Goal: Information Seeking & Learning: Learn about a topic

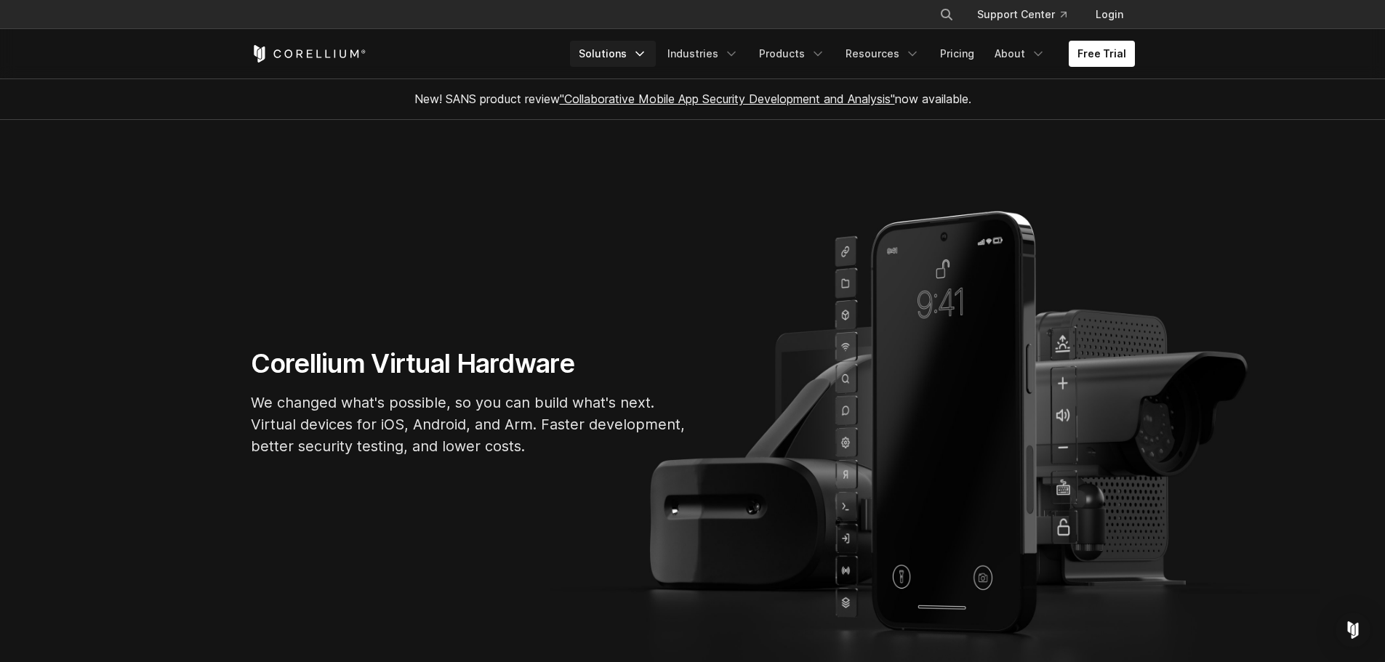
click at [614, 58] on link "Solutions" at bounding box center [613, 54] width 86 height 26
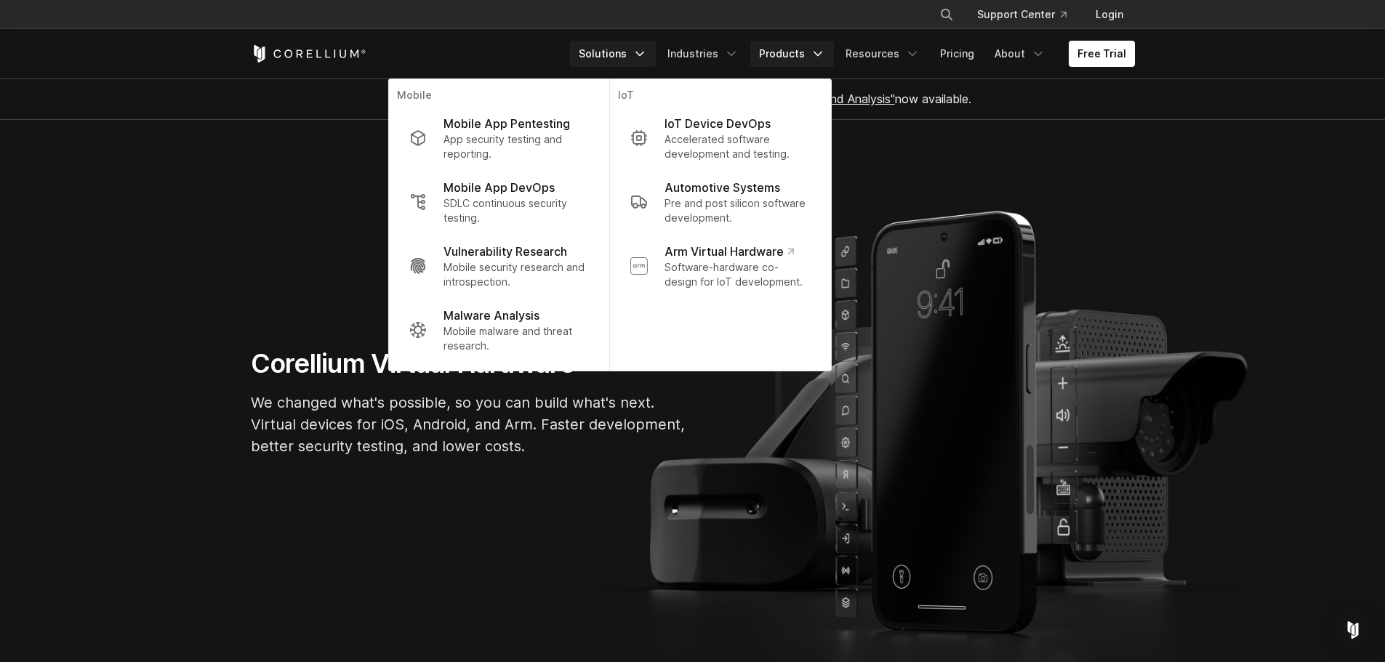
click at [816, 52] on link "Products" at bounding box center [792, 54] width 84 height 26
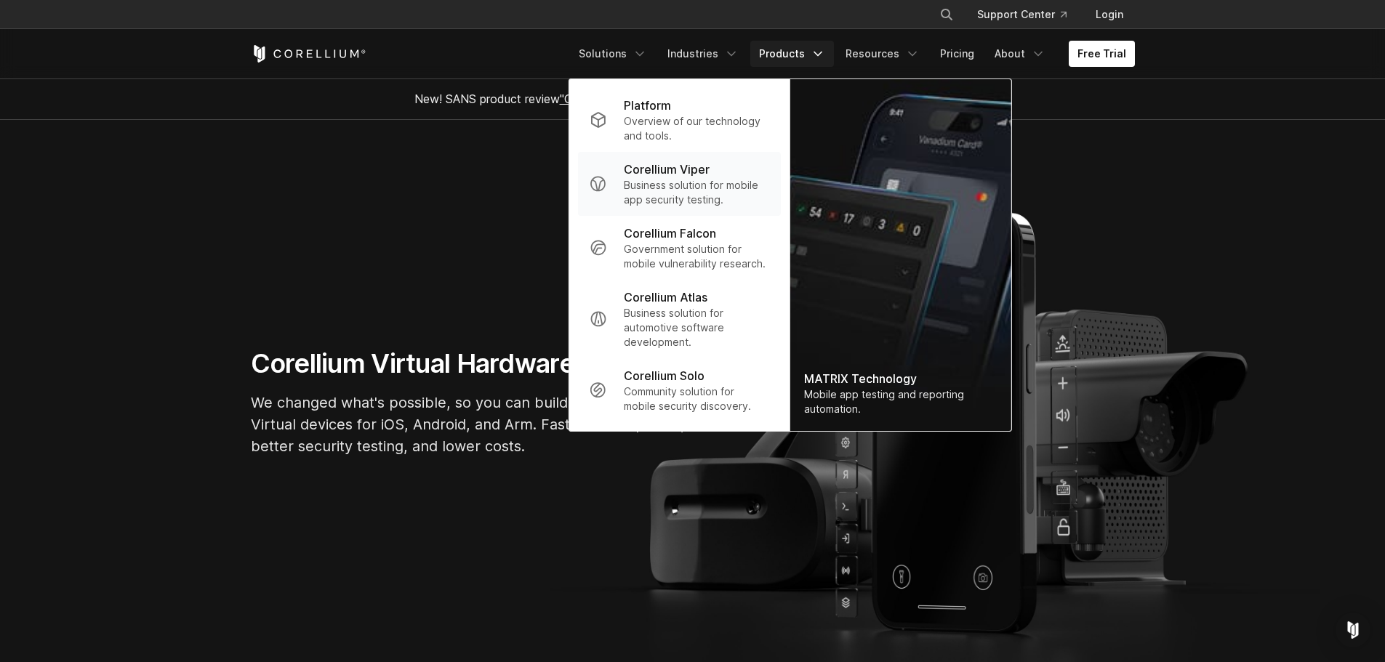
click at [664, 188] on p "Business solution for mobile app security testing." at bounding box center [696, 192] width 145 height 29
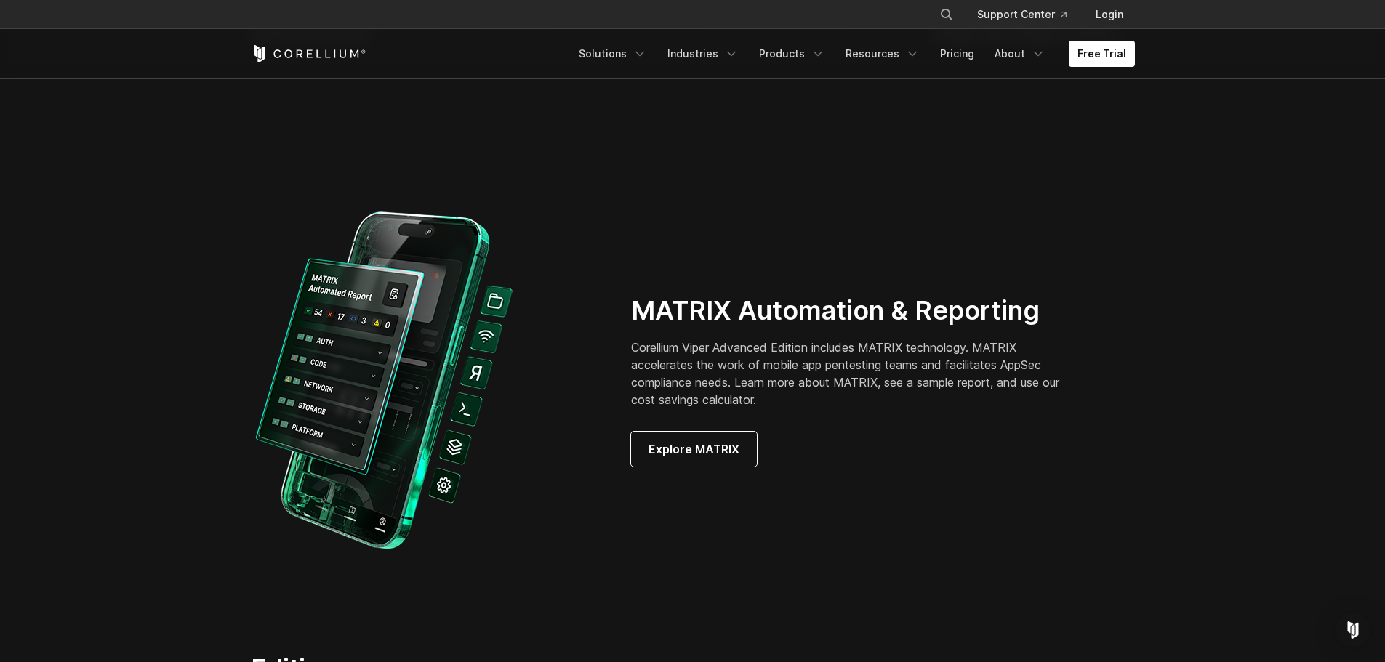
scroll to position [2059, 0]
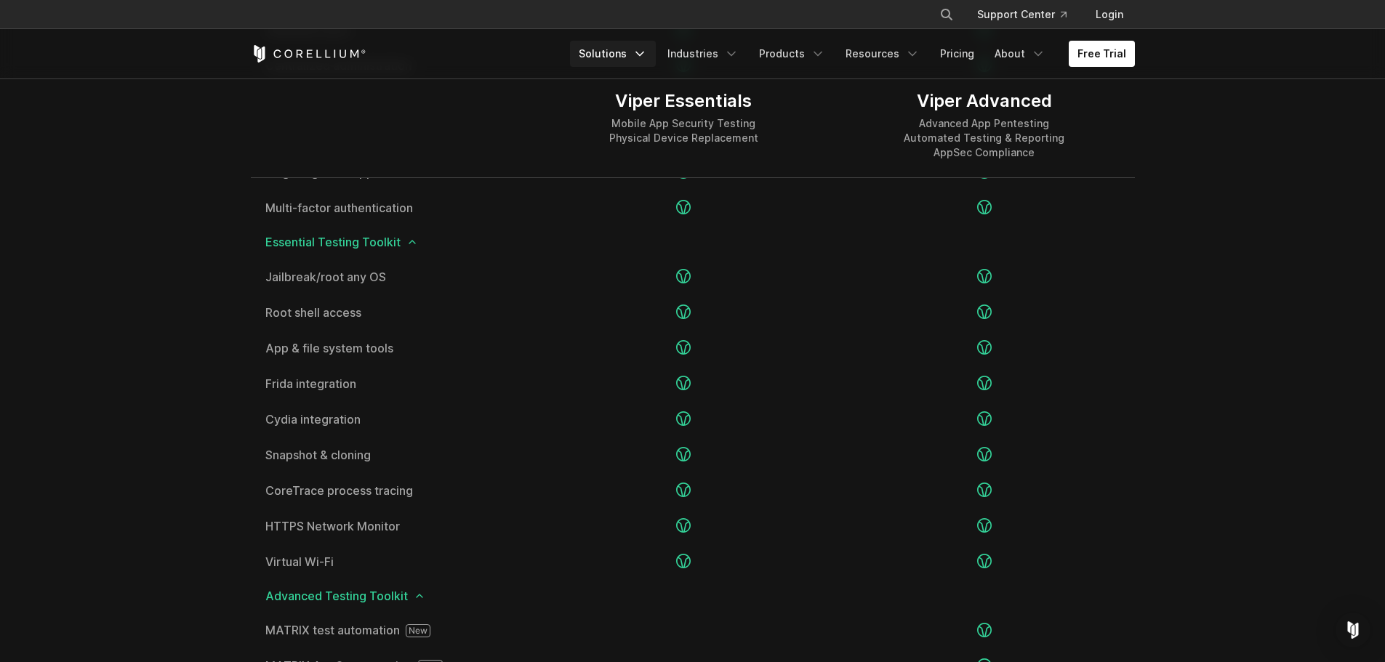
click at [632, 59] on link "Solutions" at bounding box center [613, 54] width 86 height 26
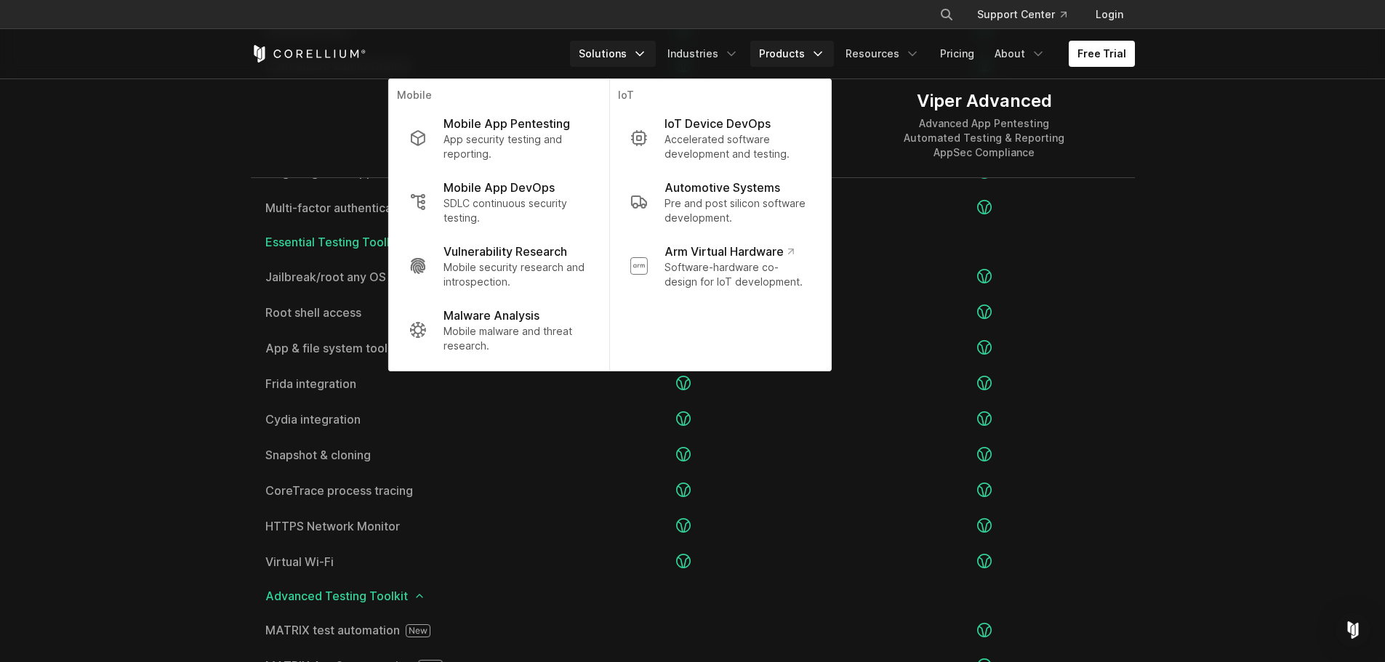
click at [802, 49] on link "Products" at bounding box center [792, 54] width 84 height 26
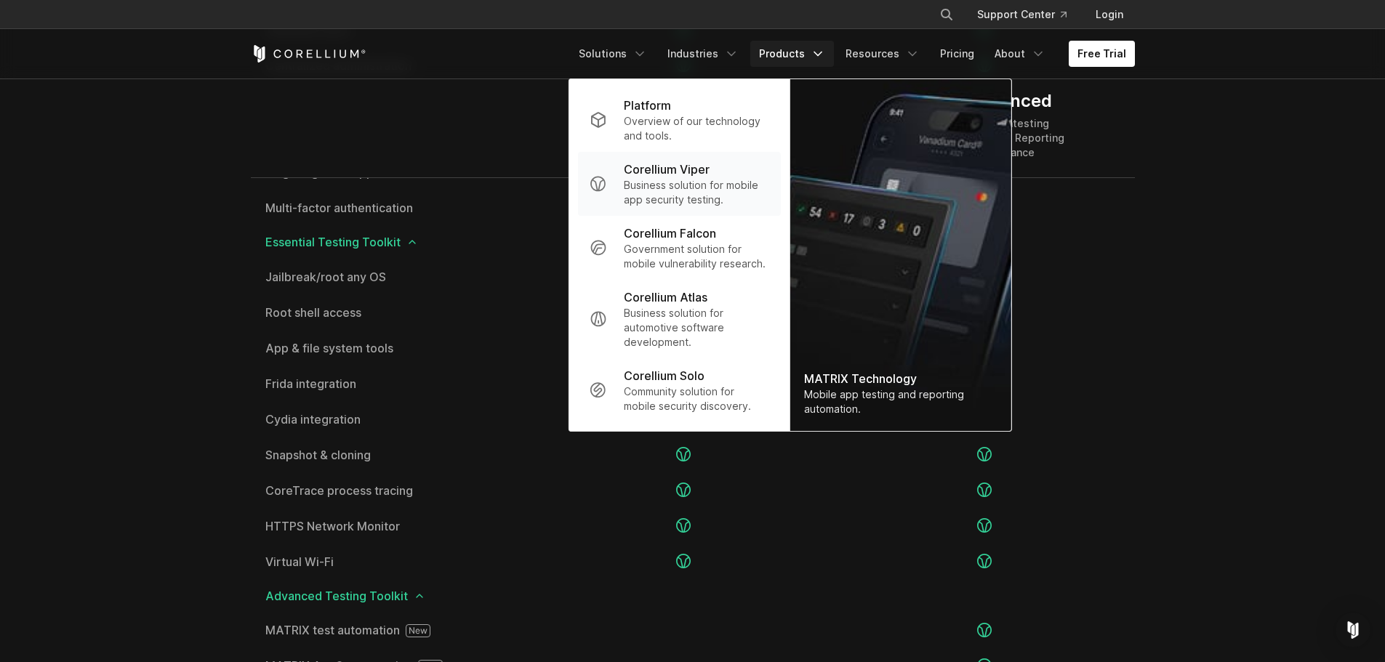
click at [661, 175] on p "Corellium Viper" at bounding box center [667, 169] width 86 height 17
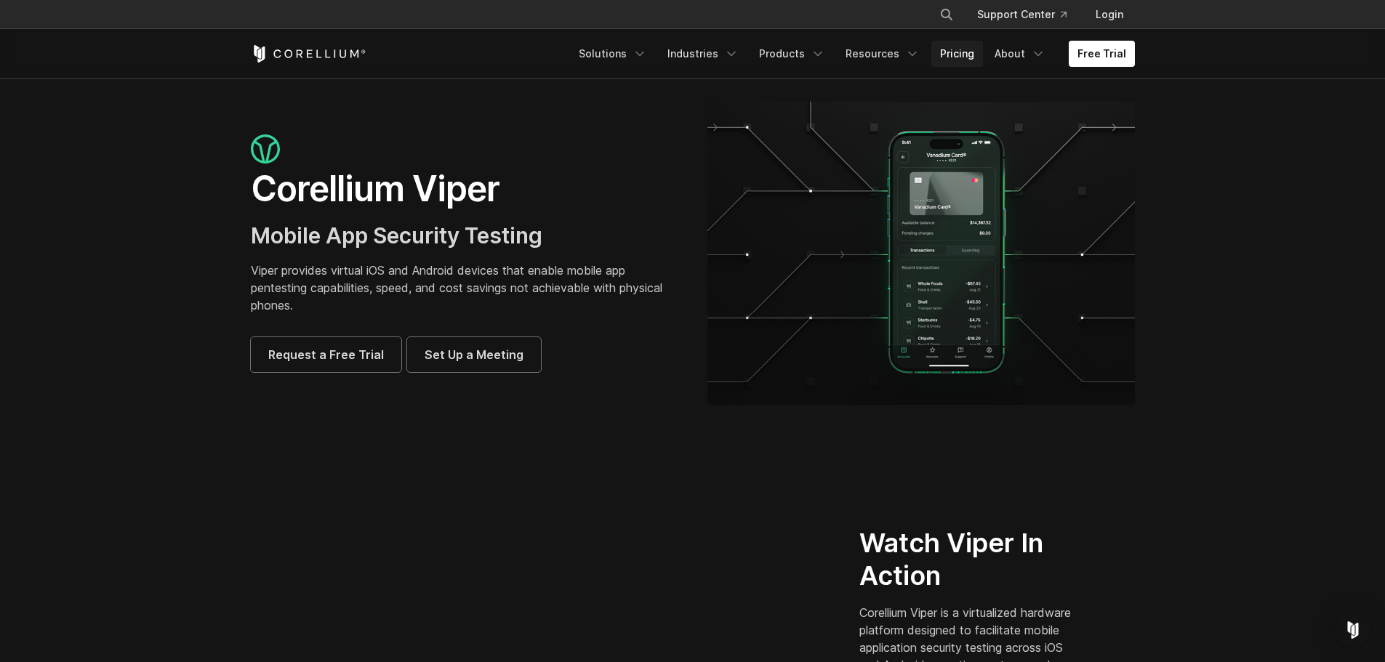
click at [946, 62] on link "Pricing" at bounding box center [957, 54] width 52 height 26
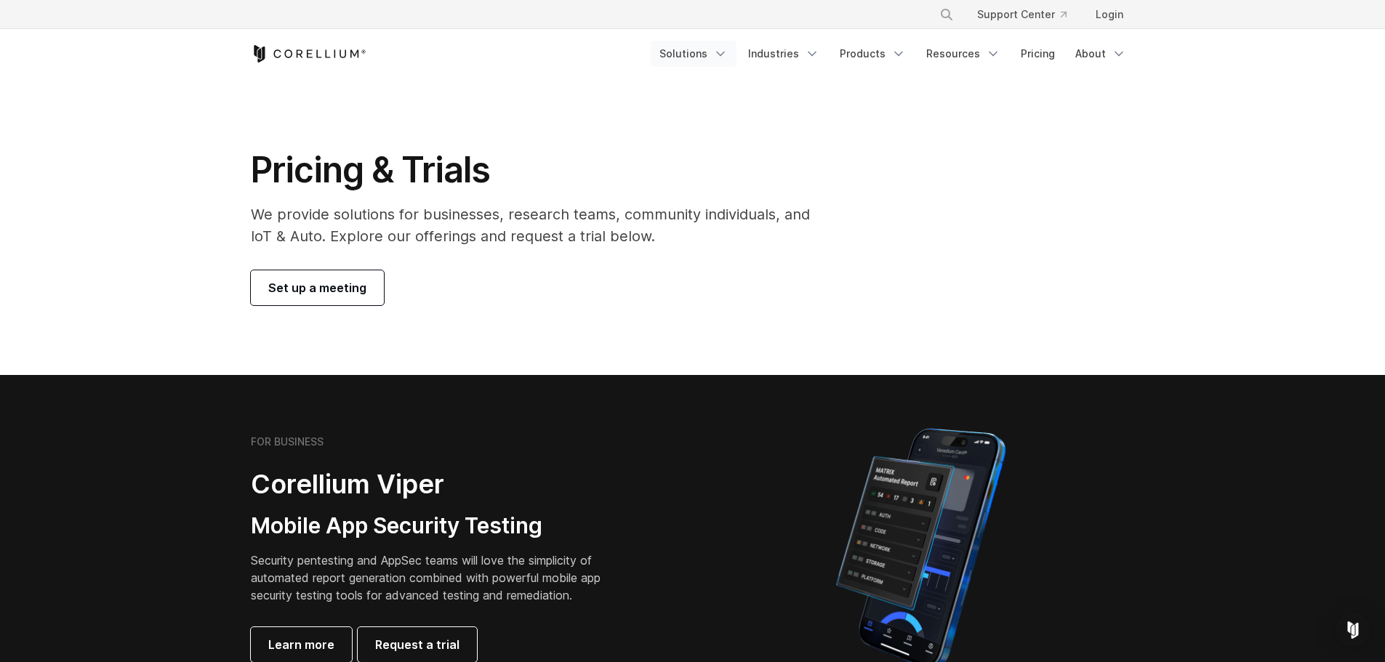
click at [699, 54] on link "Solutions" at bounding box center [694, 54] width 86 height 26
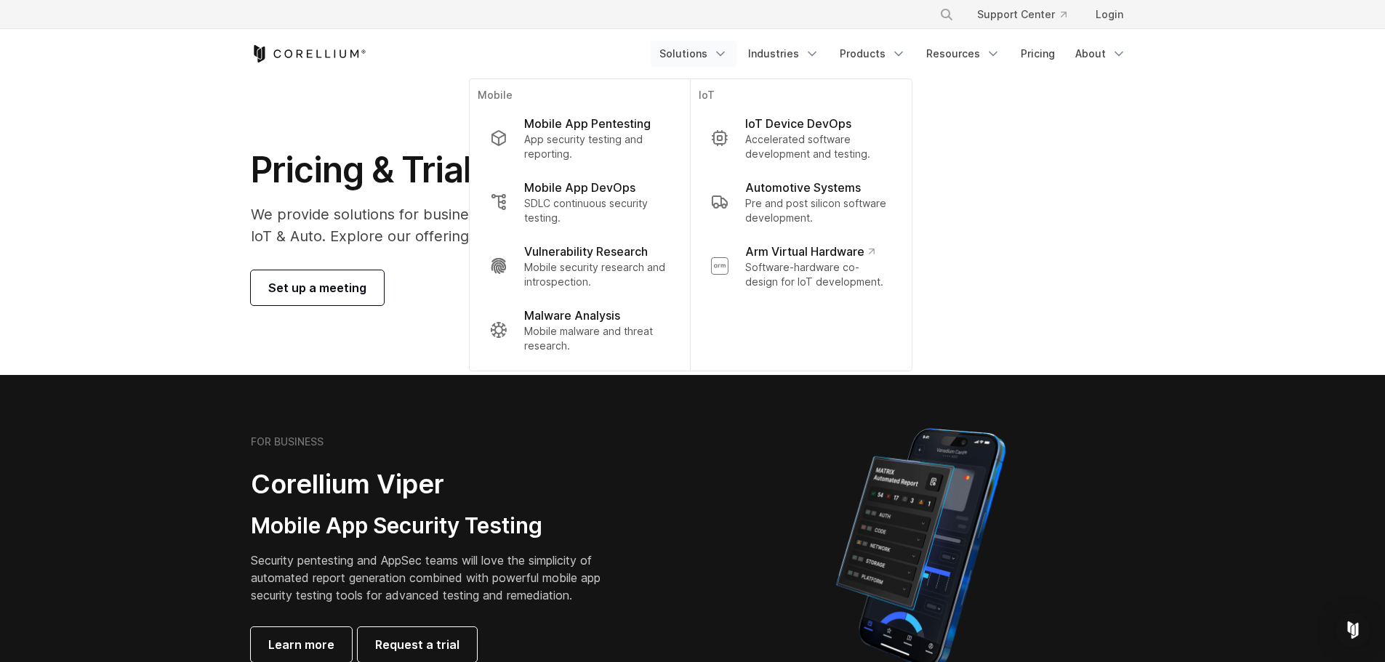
click at [699, 54] on link "Solutions" at bounding box center [694, 54] width 86 height 26
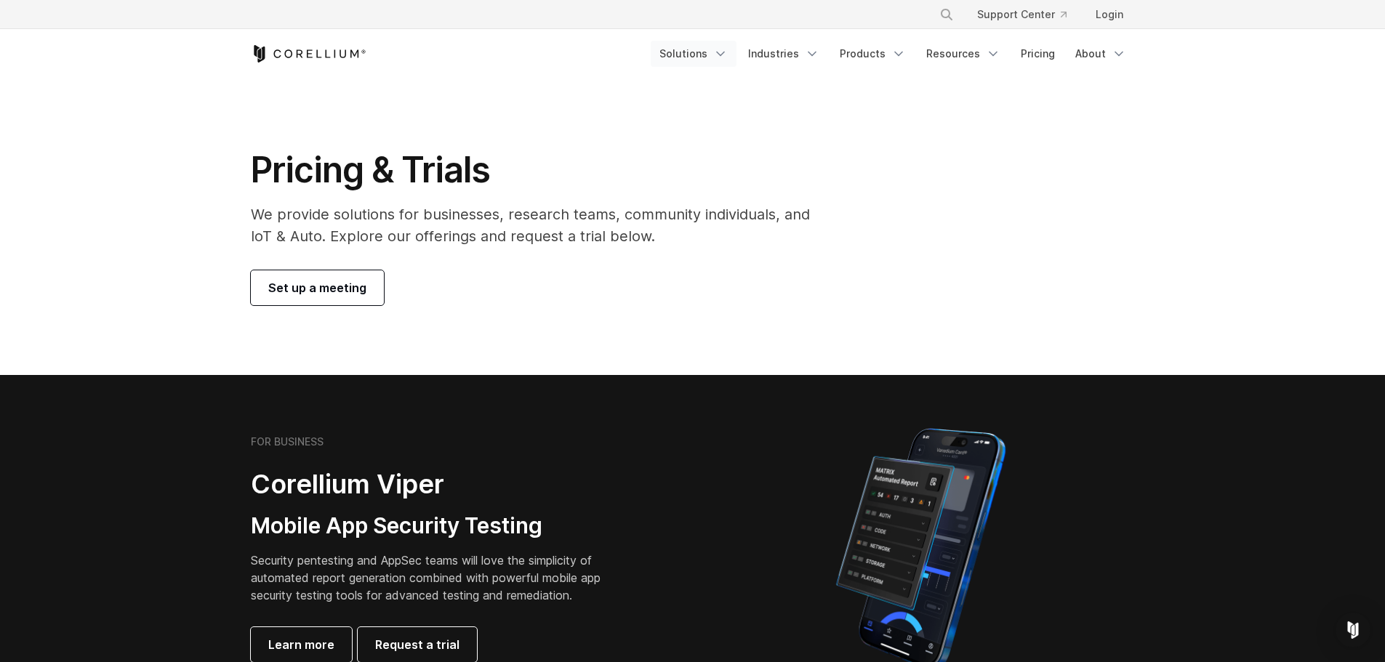
click at [699, 54] on link "Solutions" at bounding box center [694, 54] width 86 height 26
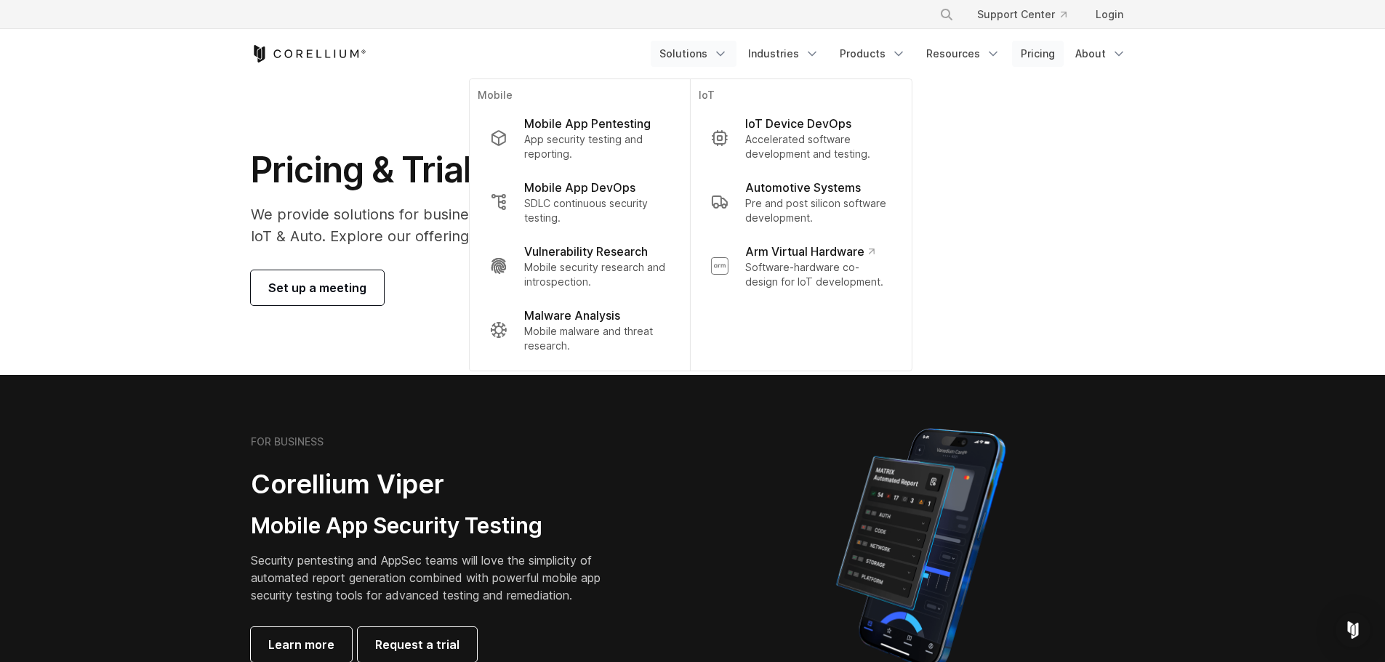
click at [1041, 50] on link "Pricing" at bounding box center [1038, 54] width 52 height 26
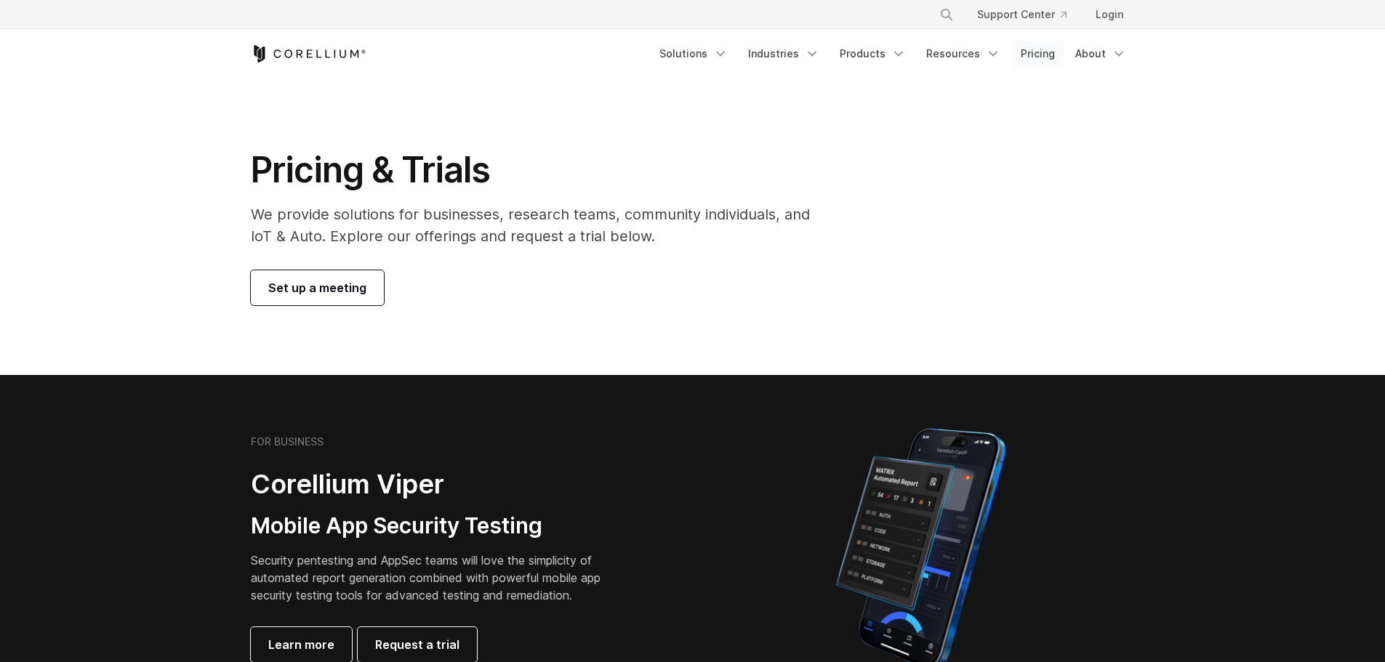
click at [1040, 54] on link "Pricing" at bounding box center [1038, 54] width 52 height 26
click at [702, 54] on link "Solutions" at bounding box center [694, 54] width 86 height 26
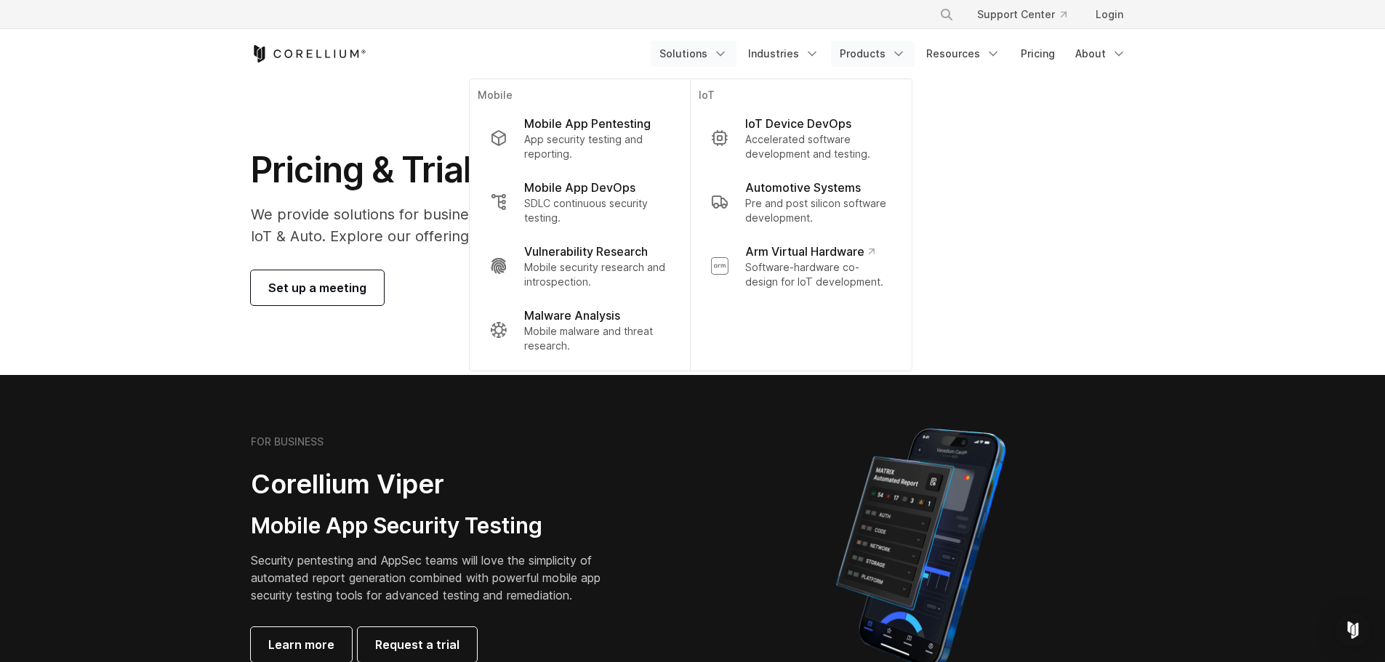
click at [885, 54] on link "Products" at bounding box center [873, 54] width 84 height 26
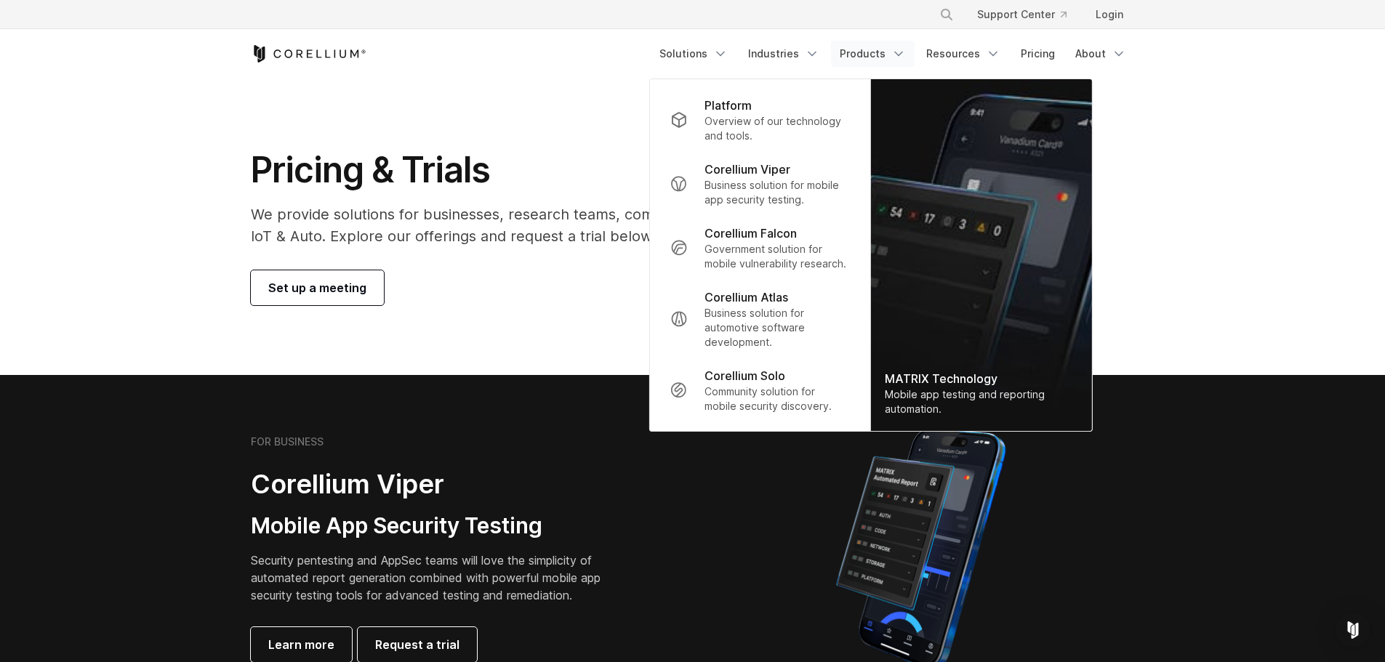
click at [751, 174] on p "Corellium Viper" at bounding box center [747, 169] width 86 height 17
